Goal: Task Accomplishment & Management: Complete application form

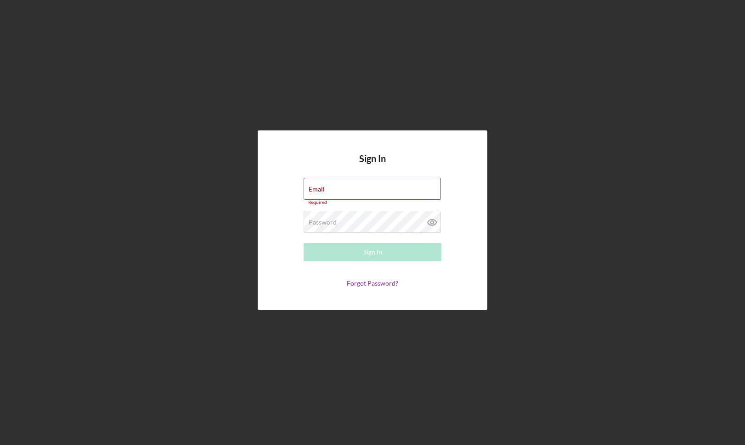
click at [358, 188] on div "Email Required" at bounding box center [373, 192] width 138 height 28
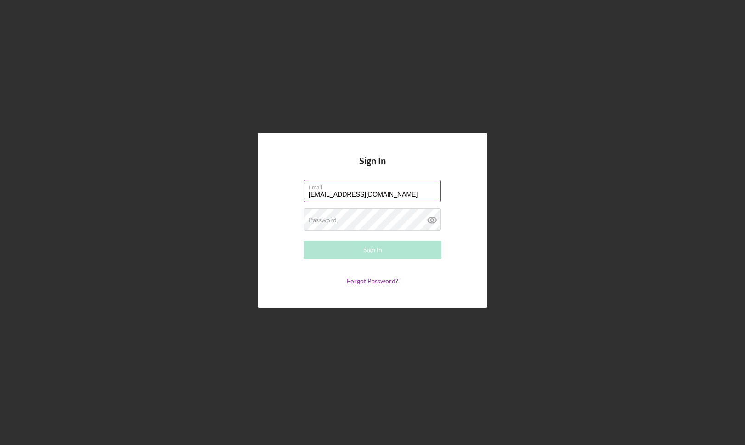
type input "irinaoh@yahoo.com"
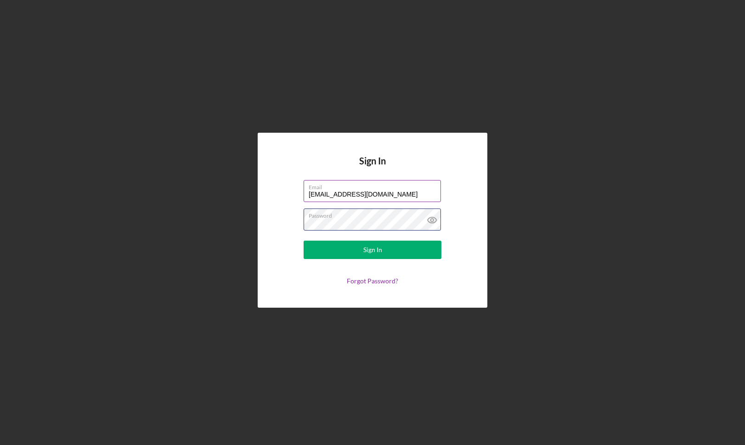
click at [372, 249] on button "Sign In" at bounding box center [373, 250] width 138 height 18
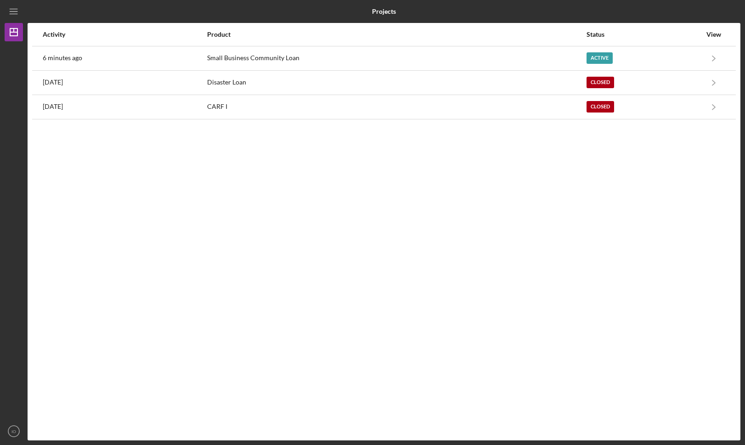
click at [225, 181] on div "Activity Product Status View 6 minutes ago Small Business Community Loan Active…" at bounding box center [384, 231] width 713 height 417
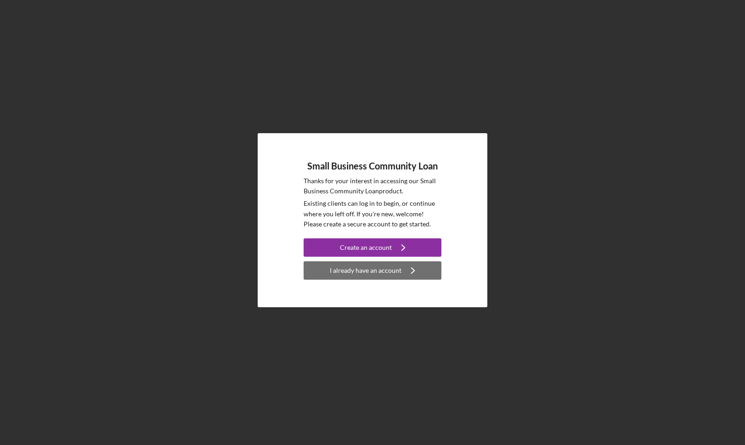
click at [361, 275] on div "I already have an account" at bounding box center [366, 270] width 72 height 18
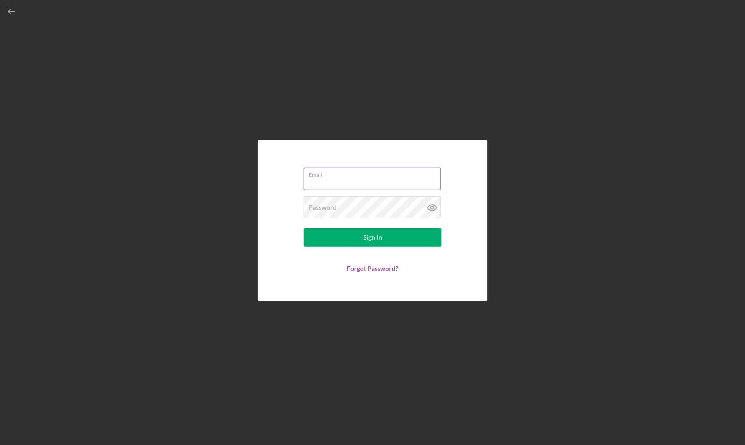
click at [367, 182] on input "Email" at bounding box center [372, 179] width 137 height 22
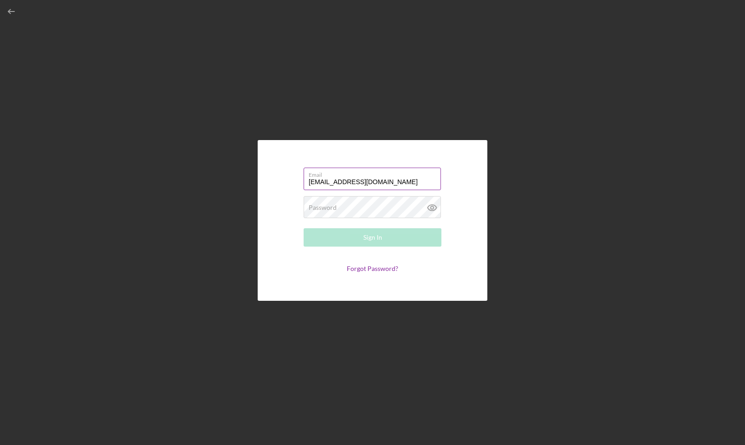
type input "irinaoh@yahoo.com"
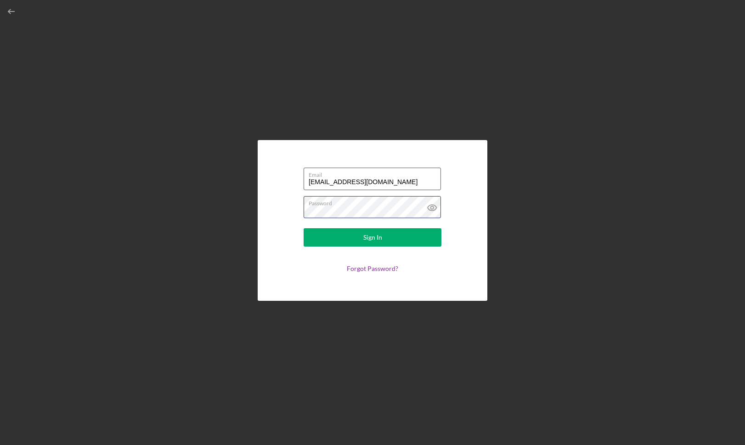
click at [372, 237] on button "Sign In" at bounding box center [373, 237] width 138 height 18
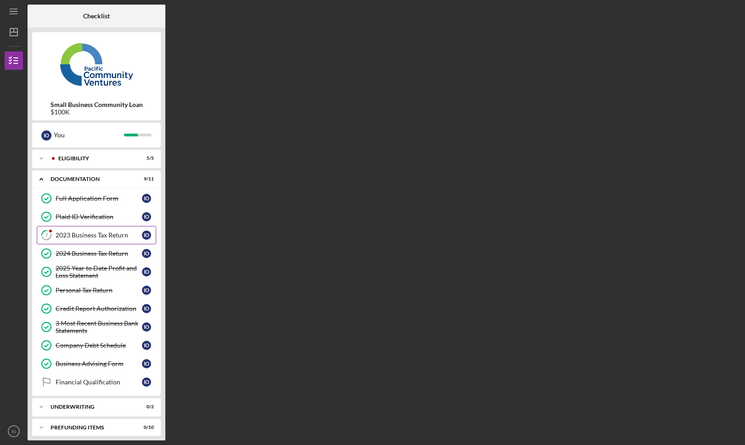
click at [110, 234] on div "2023 Business Tax Return" at bounding box center [99, 234] width 86 height 7
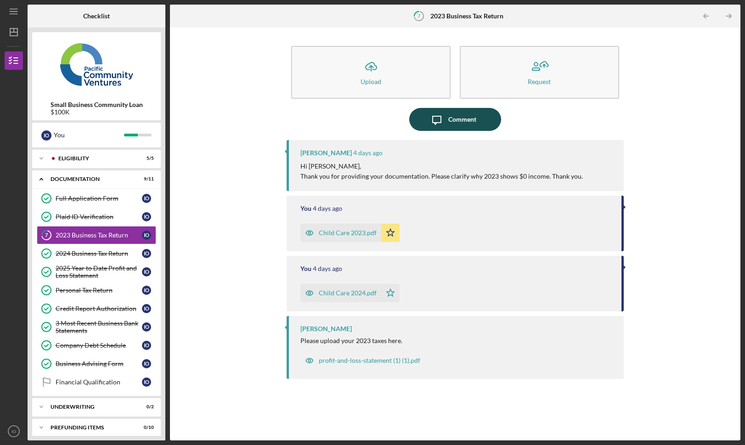
click at [465, 123] on div "Comment" at bounding box center [462, 119] width 28 height 23
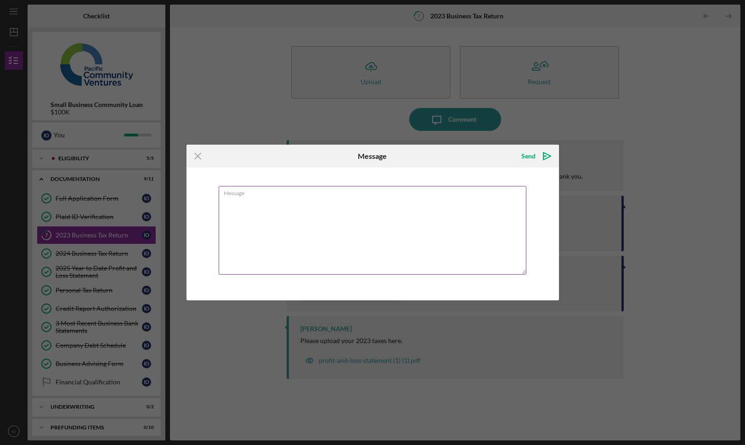
click at [342, 205] on textarea "Message" at bounding box center [373, 230] width 308 height 89
click at [252, 214] on textarea "At the time the business was not fully converted to a corporation and instead w…" at bounding box center [373, 230] width 308 height 89
drag, startPoint x: 262, startPoint y: 209, endPoint x: 236, endPoint y: 206, distance: 26.3
click at [236, 206] on textarea "At the time the business was not fully converted to a corporation and instead w…" at bounding box center [373, 230] width 308 height 89
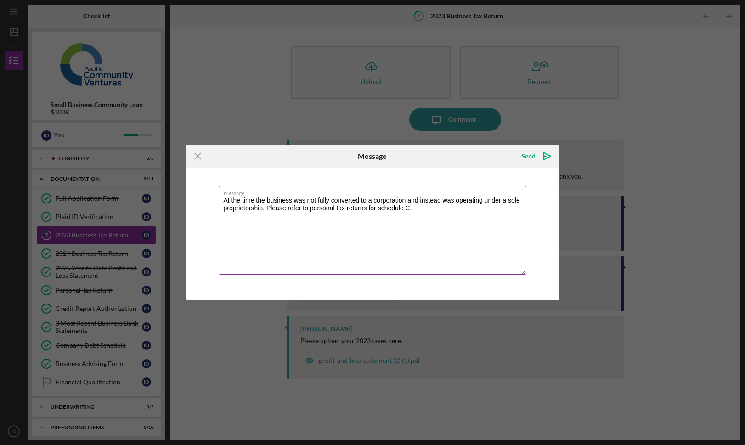
click at [381, 209] on textarea "At the time the business was not fully converted to a corporation and instead w…" at bounding box center [373, 230] width 308 height 89
click at [426, 212] on textarea "At the time the business was not fully converted to a corporation and instead w…" at bounding box center [373, 230] width 308 height 89
type textarea "At the time the business was not fully converted to a corporation and instead w…"
click at [533, 160] on div "Send" at bounding box center [528, 156] width 14 height 18
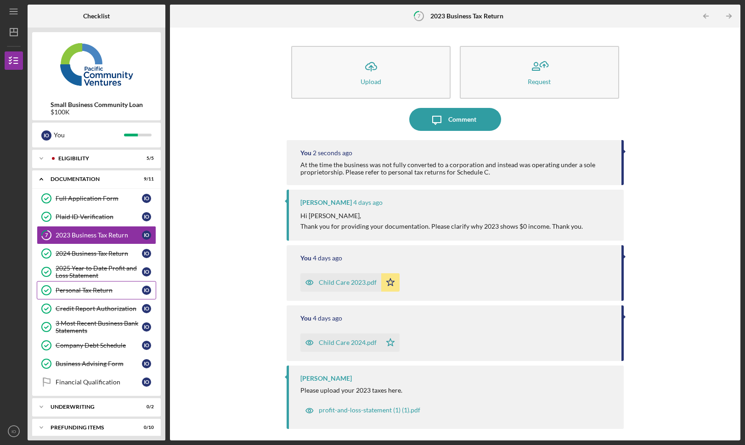
click at [87, 291] on div "Personal Tax Return" at bounding box center [99, 290] width 86 height 7
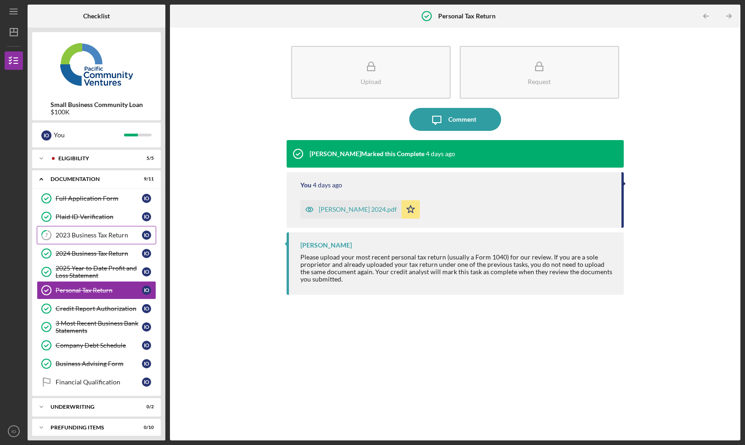
click at [85, 228] on link "7 2023 Business Tax Return I O" at bounding box center [96, 235] width 119 height 18
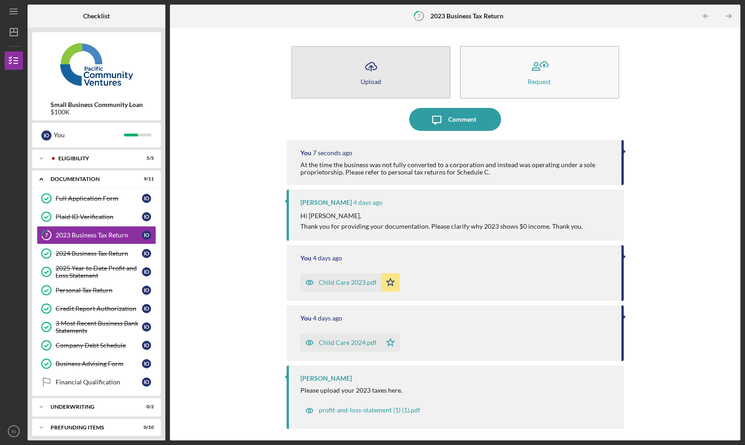
click at [412, 77] on button "Icon/Upload Upload" at bounding box center [370, 72] width 159 height 53
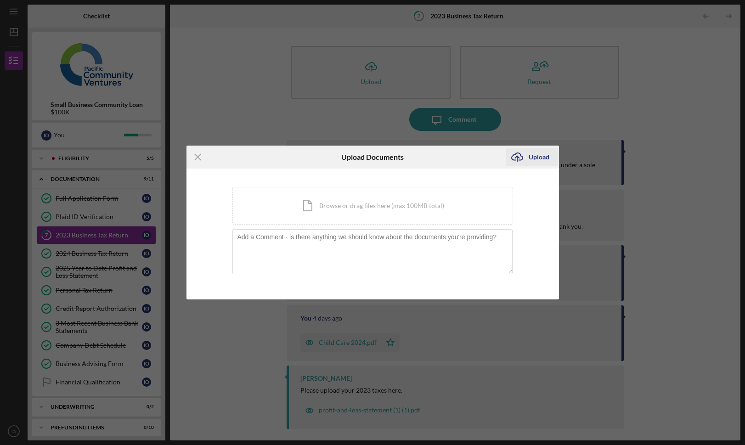
click at [534, 154] on div "Upload" at bounding box center [539, 157] width 21 height 18
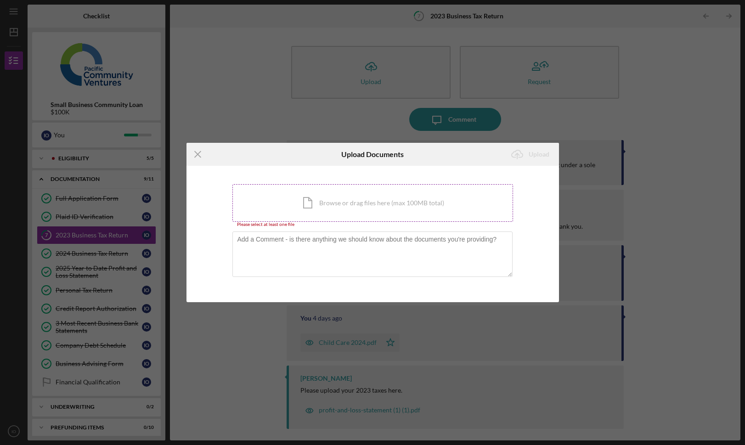
click at [357, 208] on div "Icon/Document Browse or drag files here (max 100MB total) Tap to choose files o…" at bounding box center [372, 203] width 281 height 38
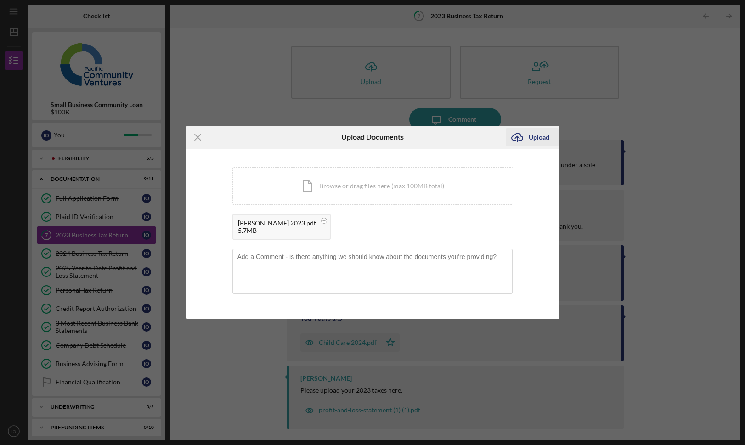
click at [536, 144] on div "Upload" at bounding box center [539, 137] width 21 height 18
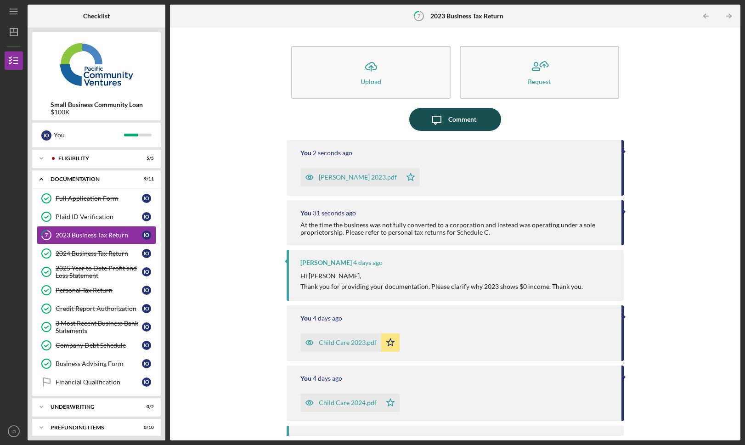
click at [458, 123] on div "Comment" at bounding box center [462, 119] width 28 height 23
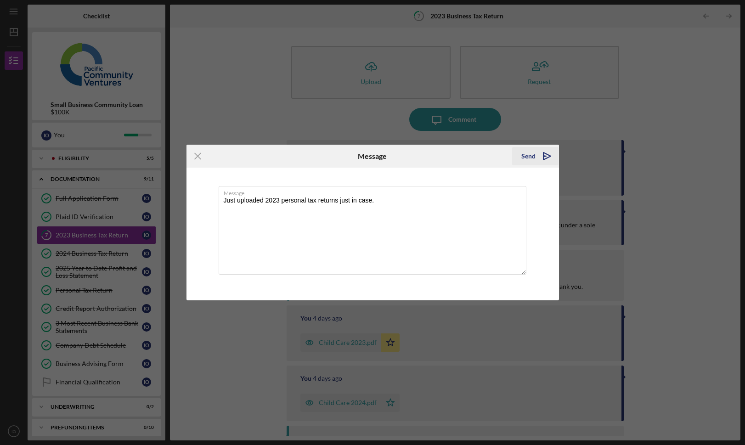
type textarea "Just uploaded 2023 personal tax returns just in case."
click at [528, 156] on div "Send" at bounding box center [528, 156] width 14 height 18
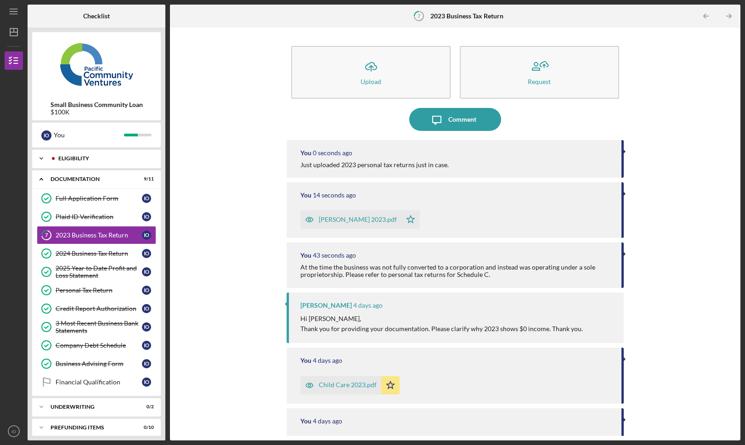
click at [65, 157] on div "Eligibility" at bounding box center [103, 159] width 91 height 6
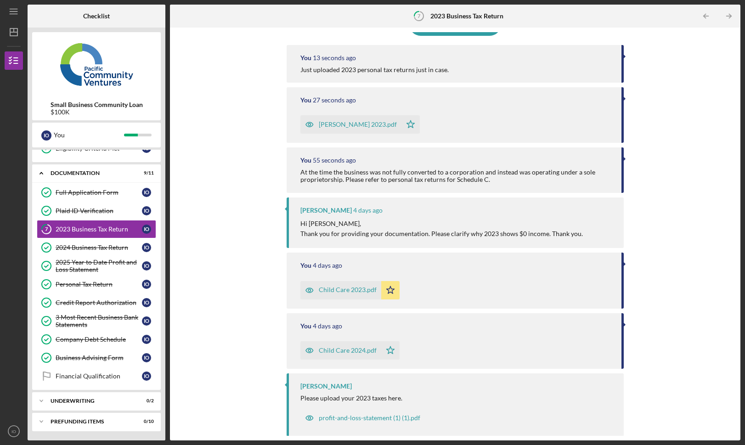
scroll to position [95, 0]
click at [227, 312] on div "Icon/Upload Upload Request Icon/Message Comment You 13 seconds ago Just uploade…" at bounding box center [455, 234] width 561 height 404
click at [111, 399] on div "Underwriting" at bounding box center [100, 401] width 99 height 6
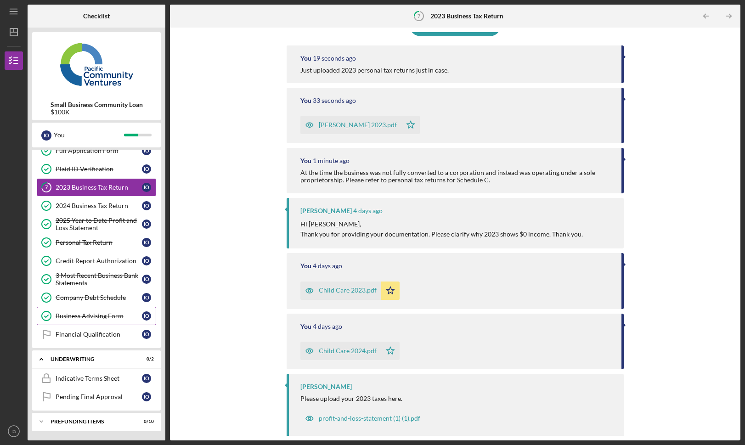
scroll to position [145, 0]
click at [89, 424] on div "Prefunding Items" at bounding box center [100, 422] width 99 height 6
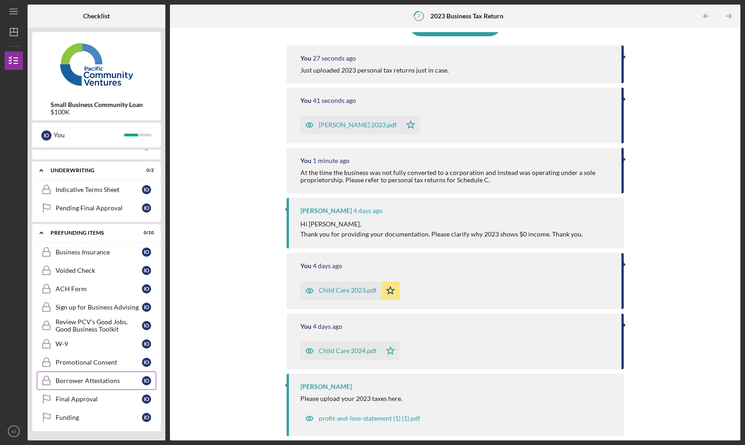
scroll to position [333, 0]
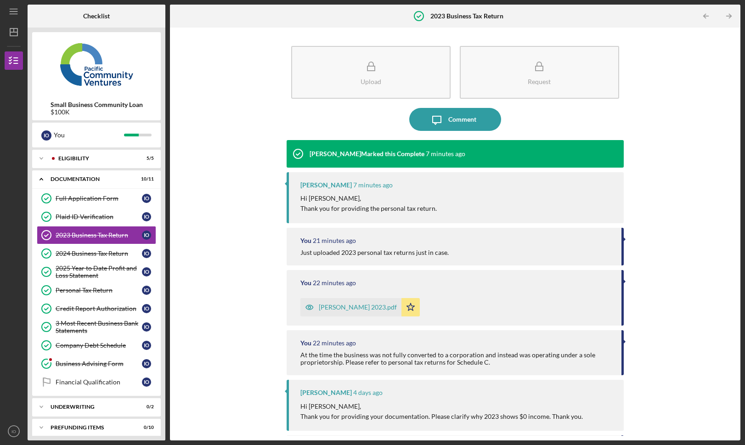
click at [183, 150] on div "Upload Request Icon/Message Comment [PERSON_NAME] Marked this Complete 7 minute…" at bounding box center [455, 234] width 561 height 404
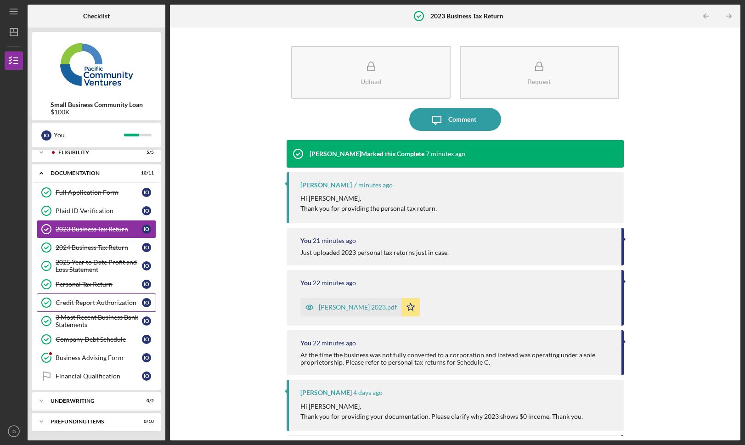
scroll to position [6, 0]
click at [90, 403] on div "Underwriting" at bounding box center [100, 401] width 99 height 6
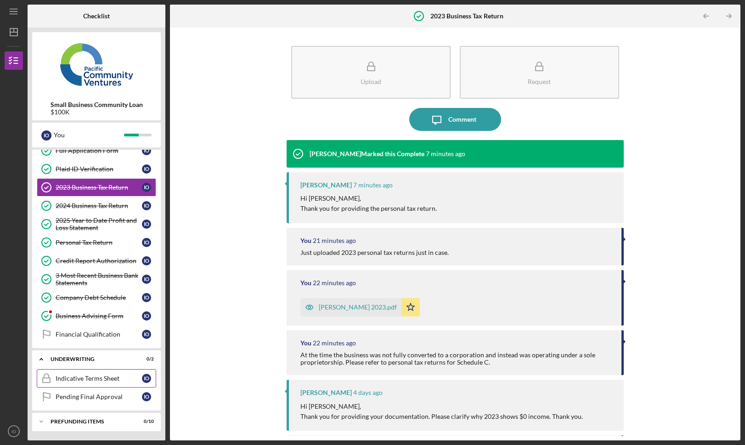
scroll to position [48, 0]
click at [103, 381] on div "Indicative Terms Sheet" at bounding box center [99, 378] width 86 height 7
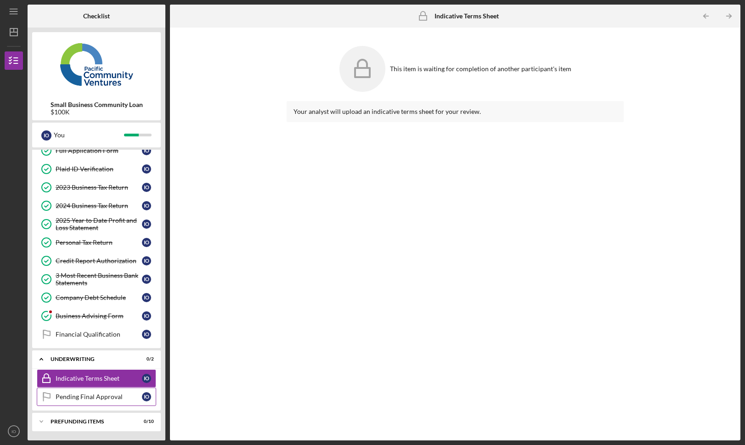
click at [97, 393] on link "Pending Final Approval Pending Final Approval I O" at bounding box center [96, 397] width 119 height 18
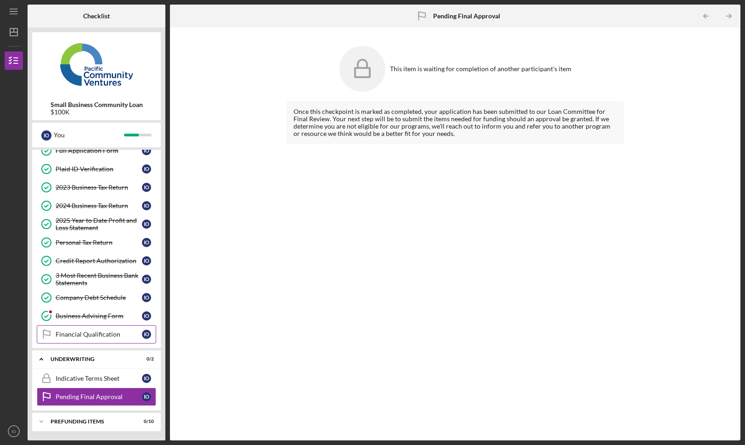
click at [112, 335] on div "Financial Qualification" at bounding box center [99, 334] width 86 height 7
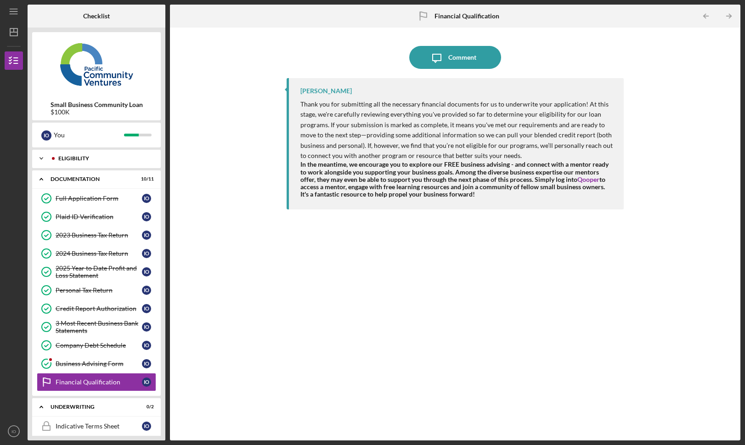
click at [128, 150] on div "Icon/Expander Eligibility 5 / 5" at bounding box center [96, 158] width 129 height 18
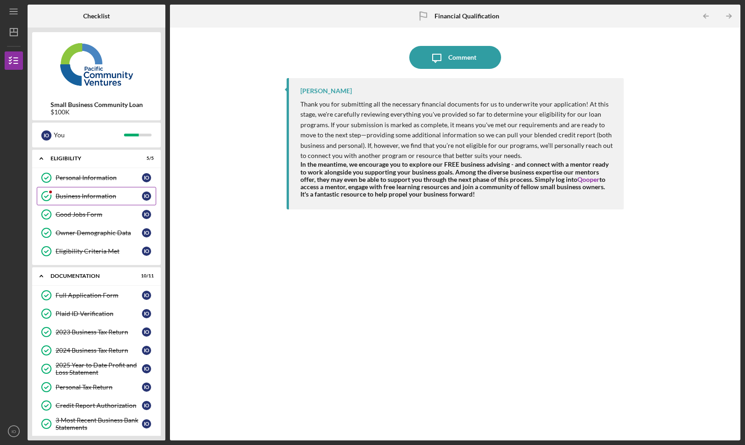
click at [105, 195] on div "Business Information" at bounding box center [99, 195] width 86 height 7
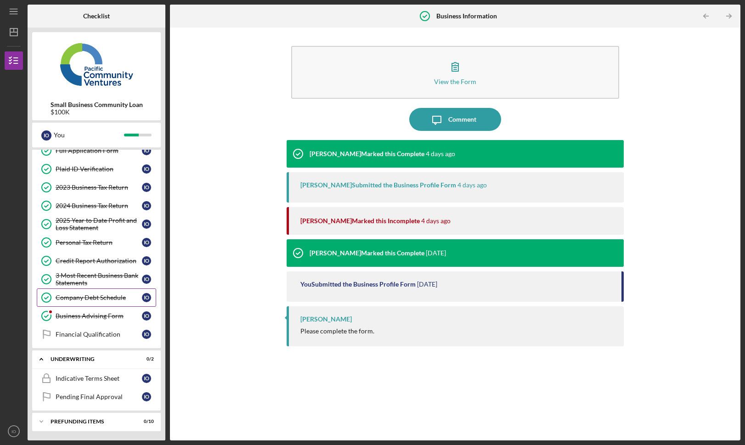
scroll to position [145, 0]
click at [89, 310] on link "Business Advising Form Business Advising Form I O" at bounding box center [96, 316] width 119 height 18
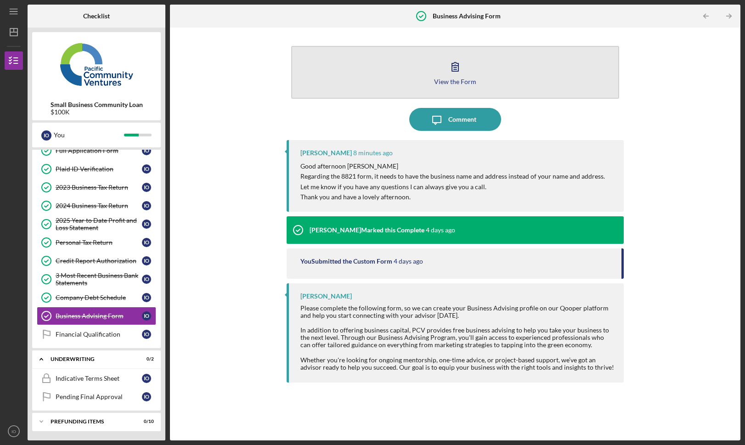
click at [468, 78] on div "View the Form" at bounding box center [455, 81] width 42 height 7
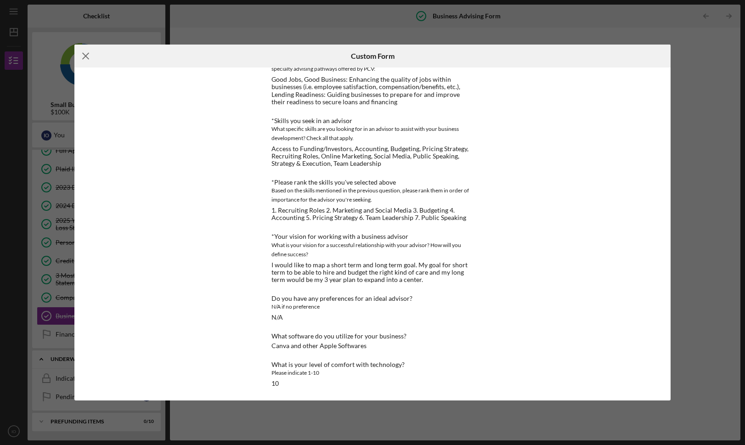
scroll to position [131, 0]
click at [83, 55] on icon "Icon/Menu Close" at bounding box center [85, 56] width 23 height 23
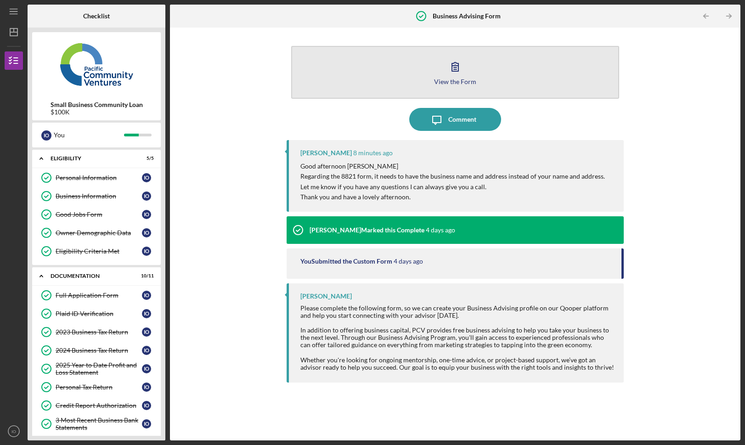
click at [447, 66] on icon "button" at bounding box center [455, 66] width 23 height 23
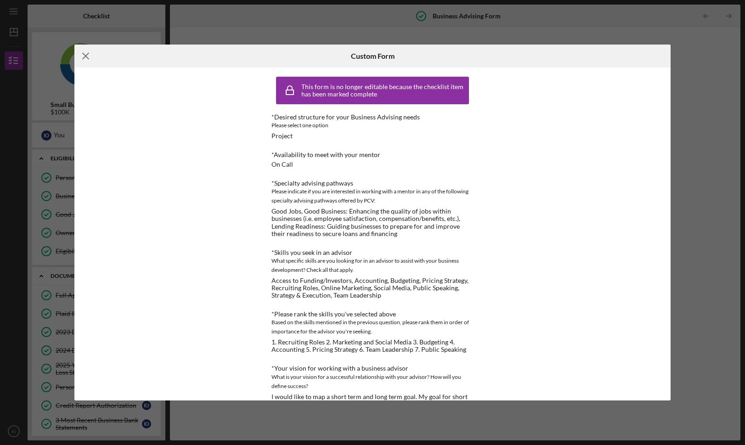
click at [92, 59] on icon "Icon/Menu Close" at bounding box center [85, 56] width 23 height 23
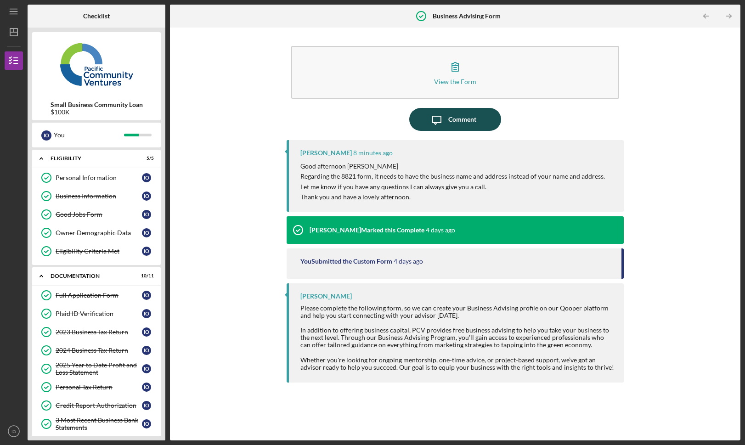
click at [461, 128] on div "Comment" at bounding box center [462, 119] width 28 height 23
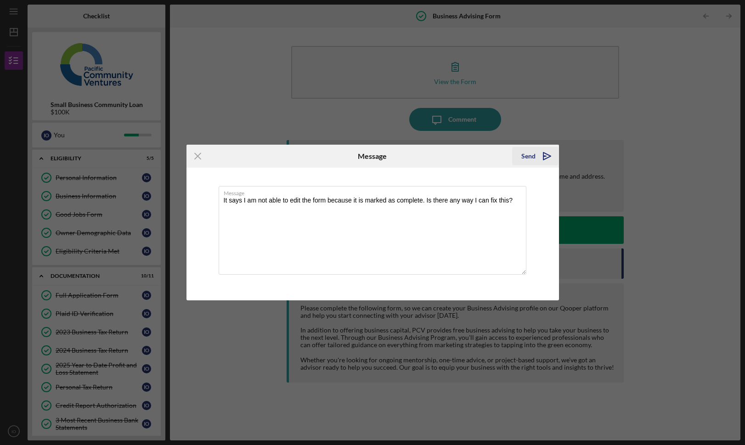
type textarea "It says I am not able to edit the form because it is marked as complete. Is the…"
click at [537, 158] on icon "Icon/icon-invite-send" at bounding box center [546, 156] width 23 height 23
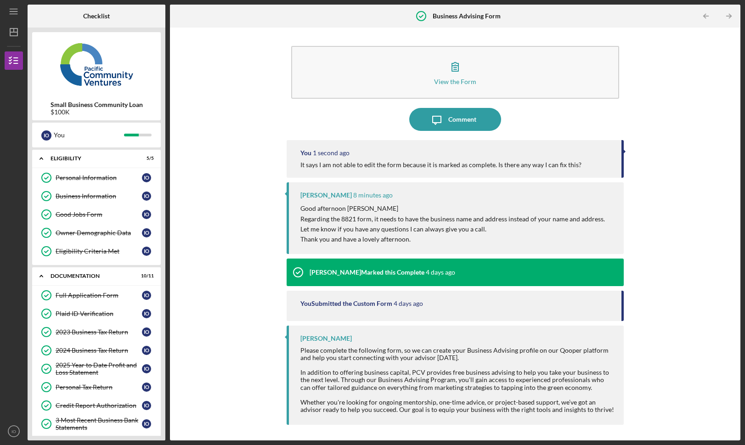
click at [555, 121] on div "Icon/Message Comment" at bounding box center [455, 119] width 337 height 23
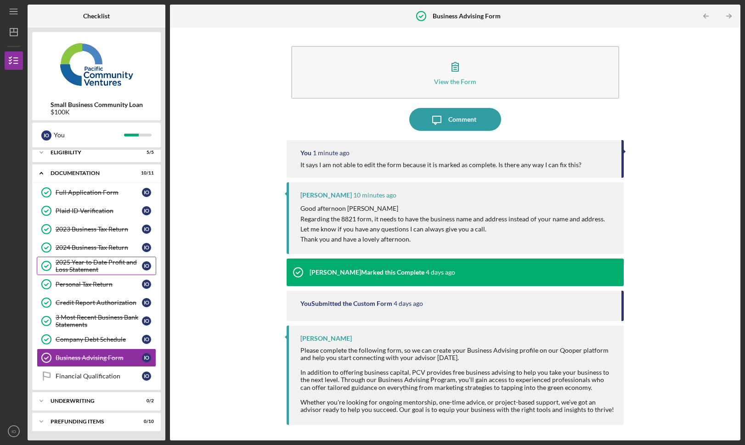
scroll to position [6, 0]
click at [91, 341] on div "Company Debt Schedule" at bounding box center [99, 339] width 86 height 7
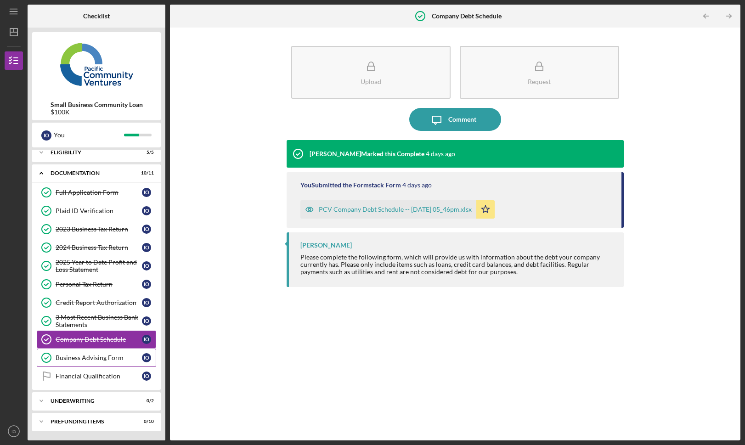
click at [90, 354] on link "Business Advising Form Business Advising Form I O" at bounding box center [96, 358] width 119 height 18
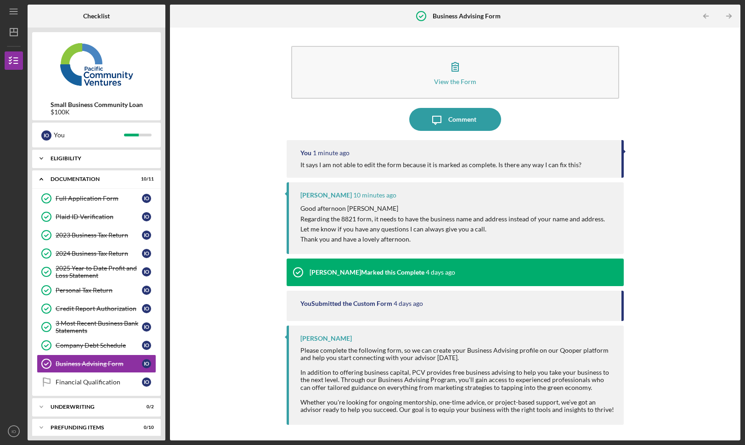
click at [98, 159] on div "Eligibility" at bounding box center [100, 159] width 99 height 6
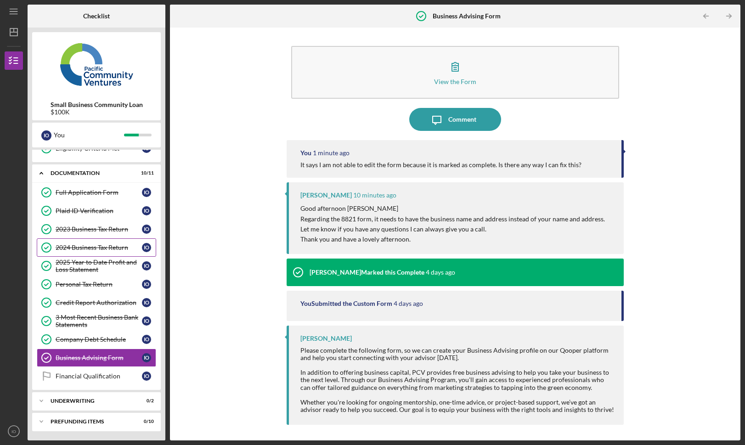
scroll to position [103, 0]
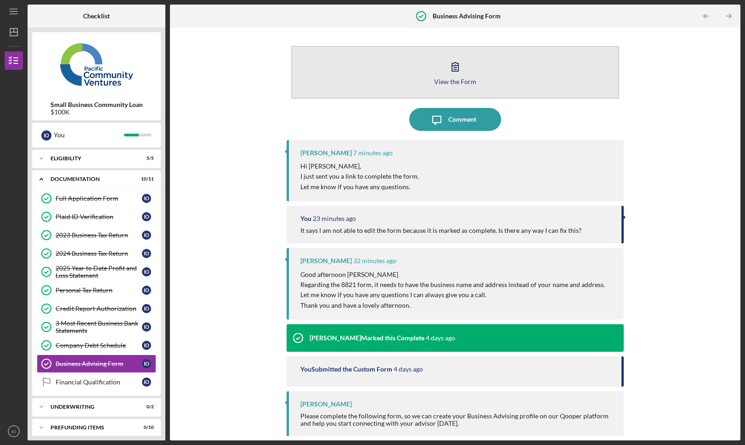
click at [455, 73] on icon "button" at bounding box center [455, 66] width 23 height 23
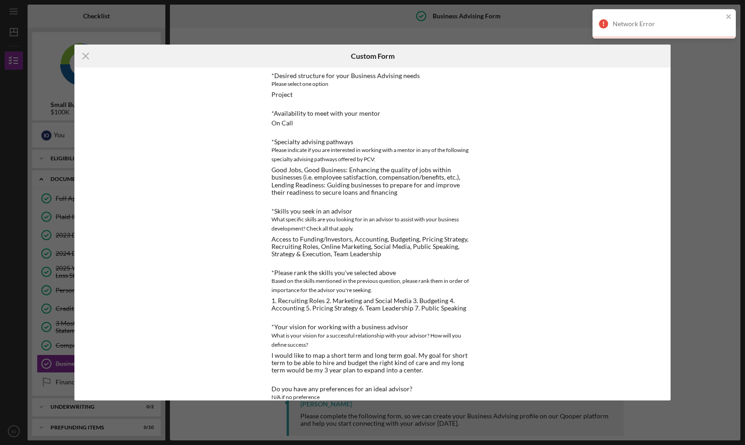
click at [711, 87] on div "Icon/Menu Close Custom Form *Desired structure for your Business Advising needs…" at bounding box center [372, 222] width 745 height 445
click at [83, 57] on icon "Icon/Menu Close" at bounding box center [85, 56] width 23 height 23
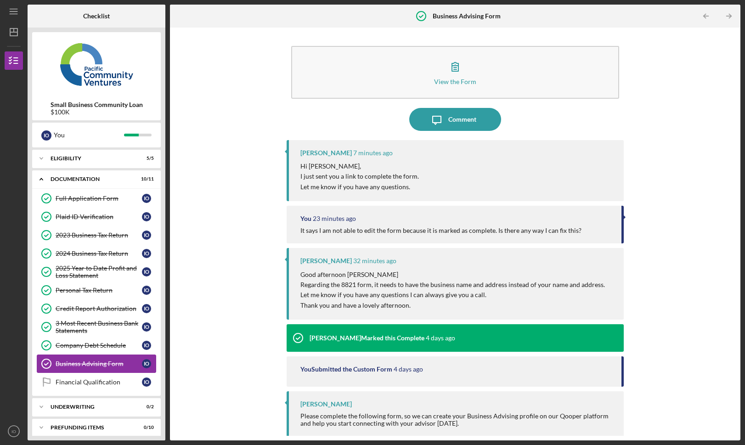
click at [68, 355] on link "Business Advising Form Business Advising Form I O" at bounding box center [96, 364] width 119 height 18
click at [77, 342] on div "Company Debt Schedule" at bounding box center [99, 345] width 86 height 7
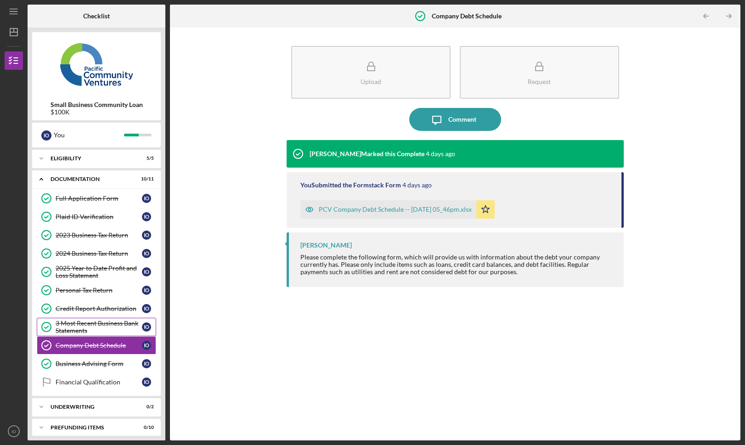
click at [87, 322] on div "3 Most Recent Business Bank Statements" at bounding box center [99, 327] width 86 height 15
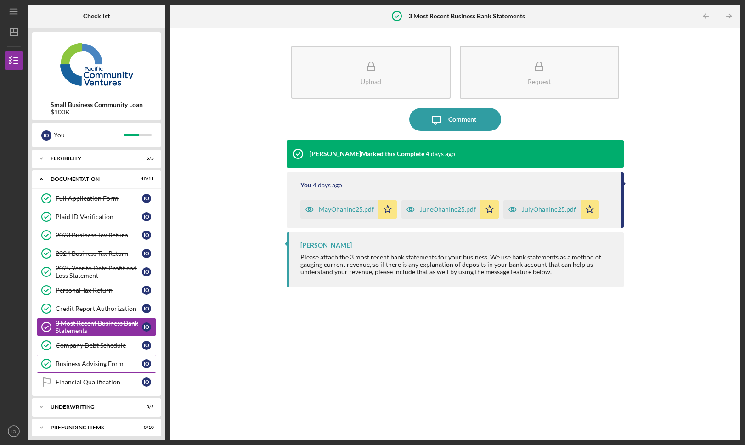
click at [76, 359] on link "Business Advising Form Business Advising Form I O" at bounding box center [96, 364] width 119 height 18
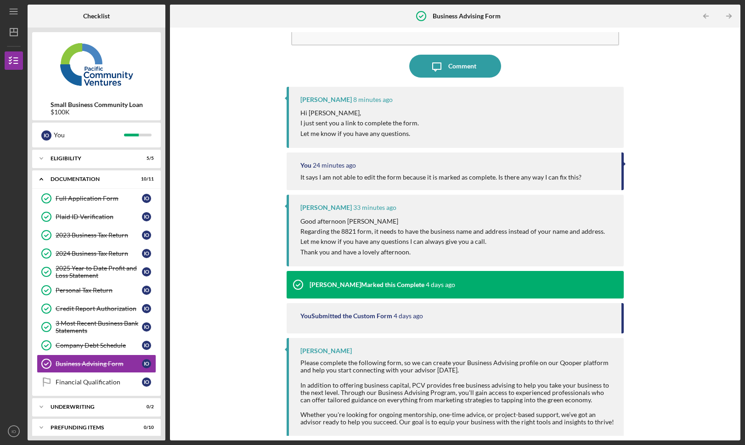
scroll to position [53, 0]
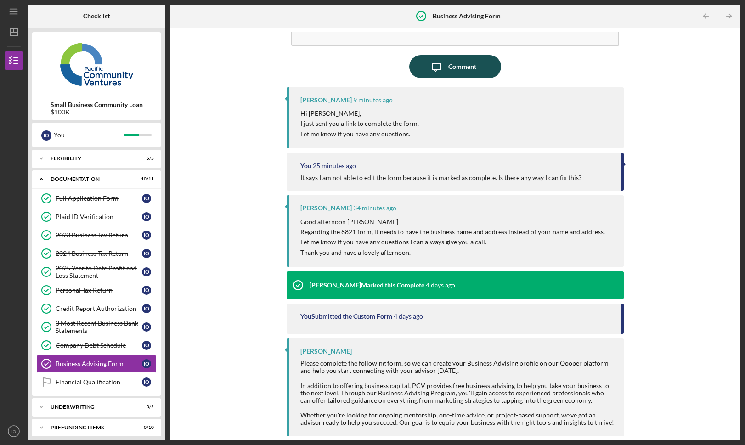
click at [452, 66] on div "Comment" at bounding box center [462, 66] width 28 height 23
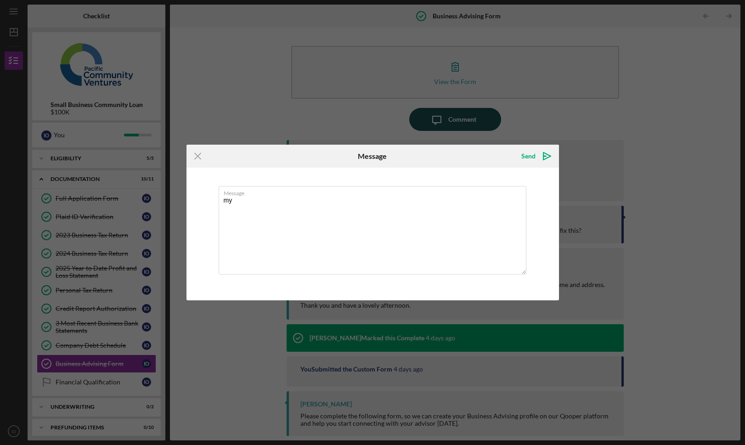
type textarea "m"
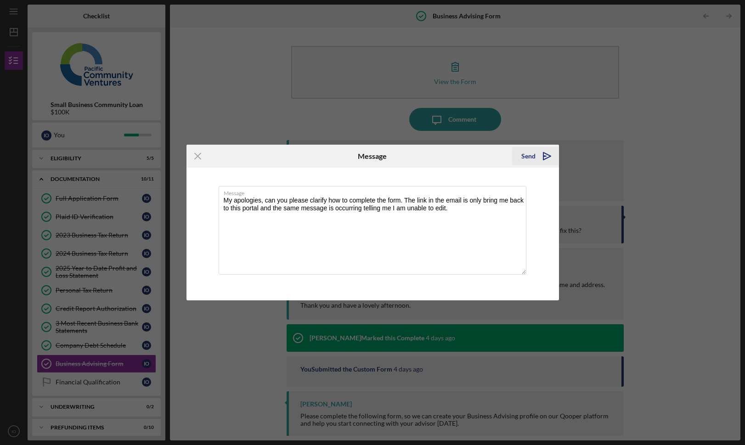
type textarea "My apologies, can you please clarify how to complete the form. The link in the …"
click at [527, 154] on div "Send" at bounding box center [528, 156] width 14 height 18
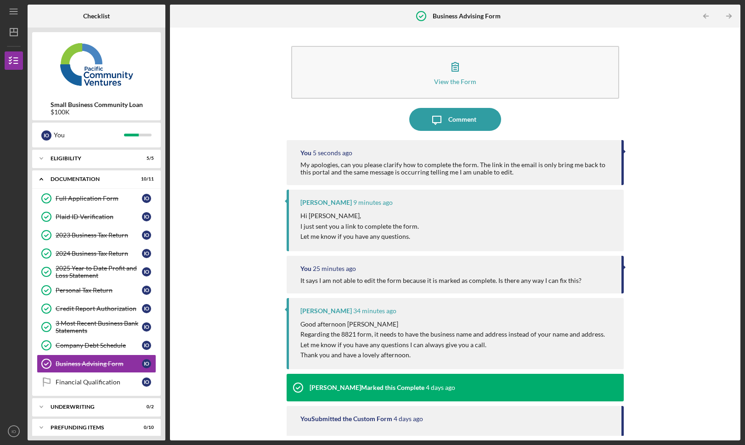
click at [688, 156] on div "View the Form Form Icon/Message Comment You 5 seconds ago My apologies, can you…" at bounding box center [455, 234] width 561 height 404
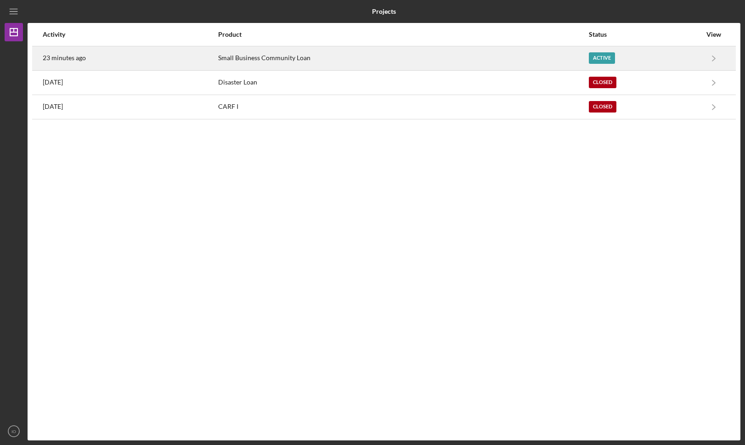
click at [488, 68] on div "Small Business Community Loan" at bounding box center [403, 58] width 370 height 23
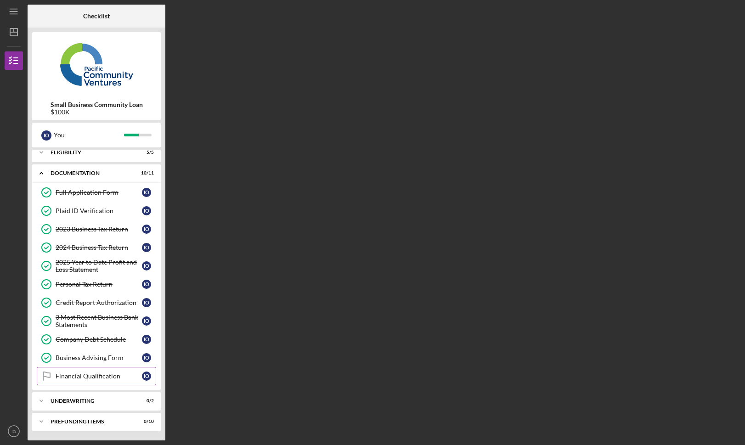
scroll to position [6, 0]
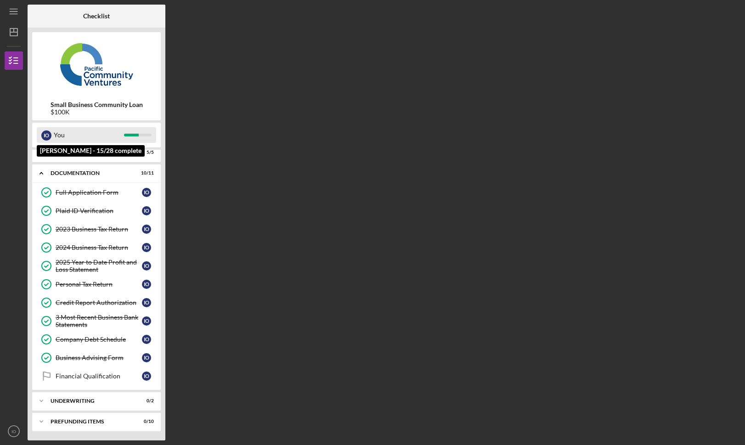
click at [101, 138] on div "You" at bounding box center [89, 135] width 70 height 16
click at [90, 155] on div "Eligibility" at bounding box center [100, 153] width 99 height 6
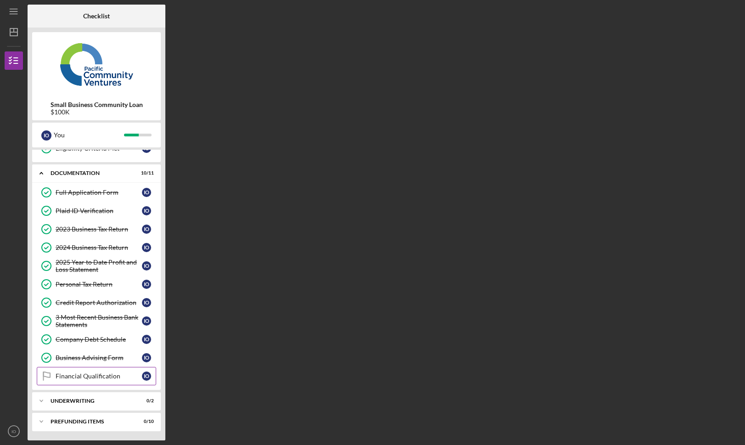
scroll to position [103, 0]
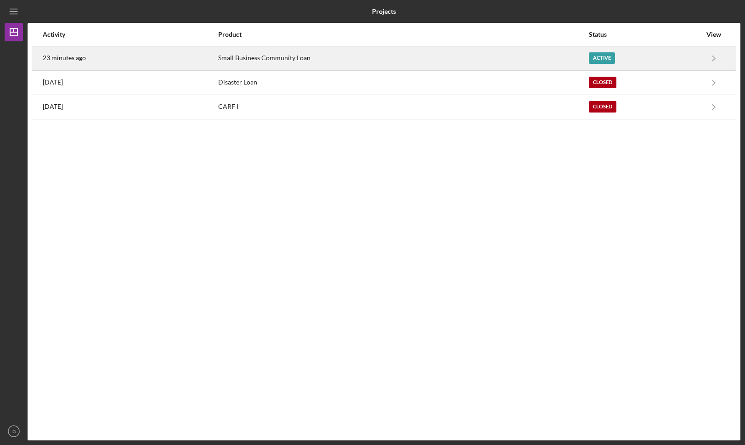
click at [663, 53] on div "Active" at bounding box center [645, 58] width 113 height 23
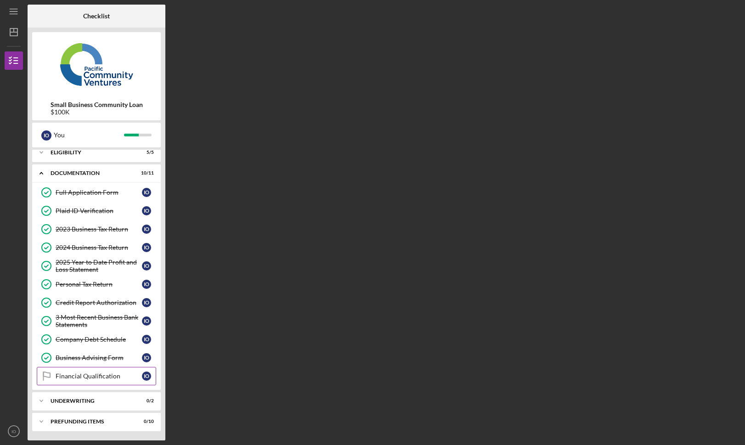
scroll to position [6, 0]
click at [86, 360] on div "Business Advising Form" at bounding box center [99, 357] width 86 height 7
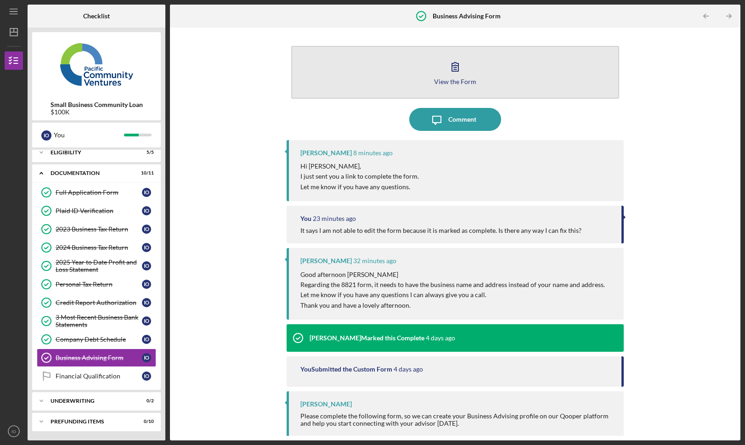
click at [455, 68] on icon "button" at bounding box center [455, 66] width 6 height 9
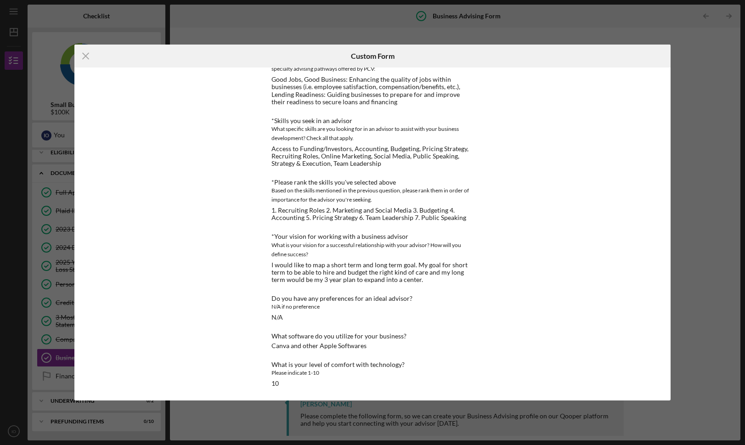
scroll to position [131, 0]
click at [87, 54] on line at bounding box center [86, 56] width 6 height 6
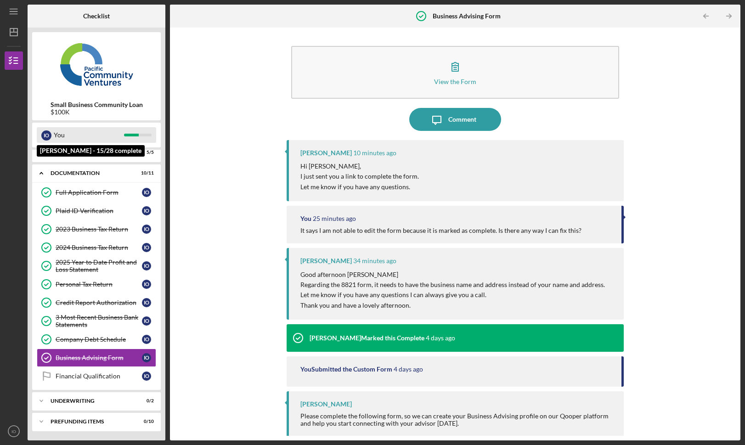
click at [63, 137] on div "You" at bounding box center [89, 135] width 70 height 16
click at [99, 154] on div "Eligibility" at bounding box center [100, 153] width 99 height 6
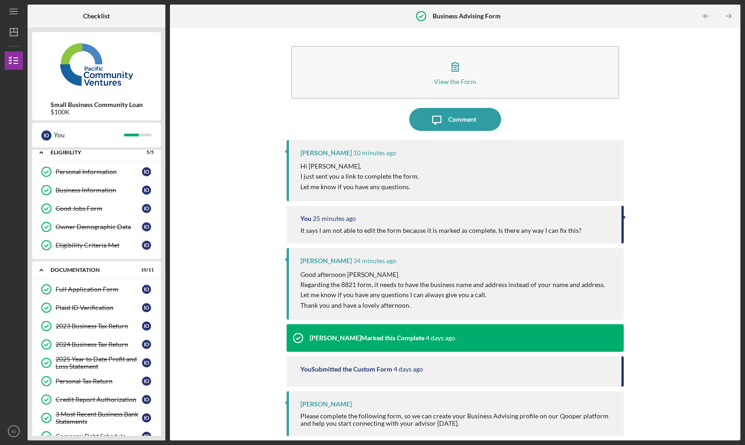
click at [210, 89] on div "View the Form Form Icon/Message Comment [PERSON_NAME] 10 minutes ago Hi [PERSON…" at bounding box center [455, 234] width 561 height 404
